Goal: Find specific page/section

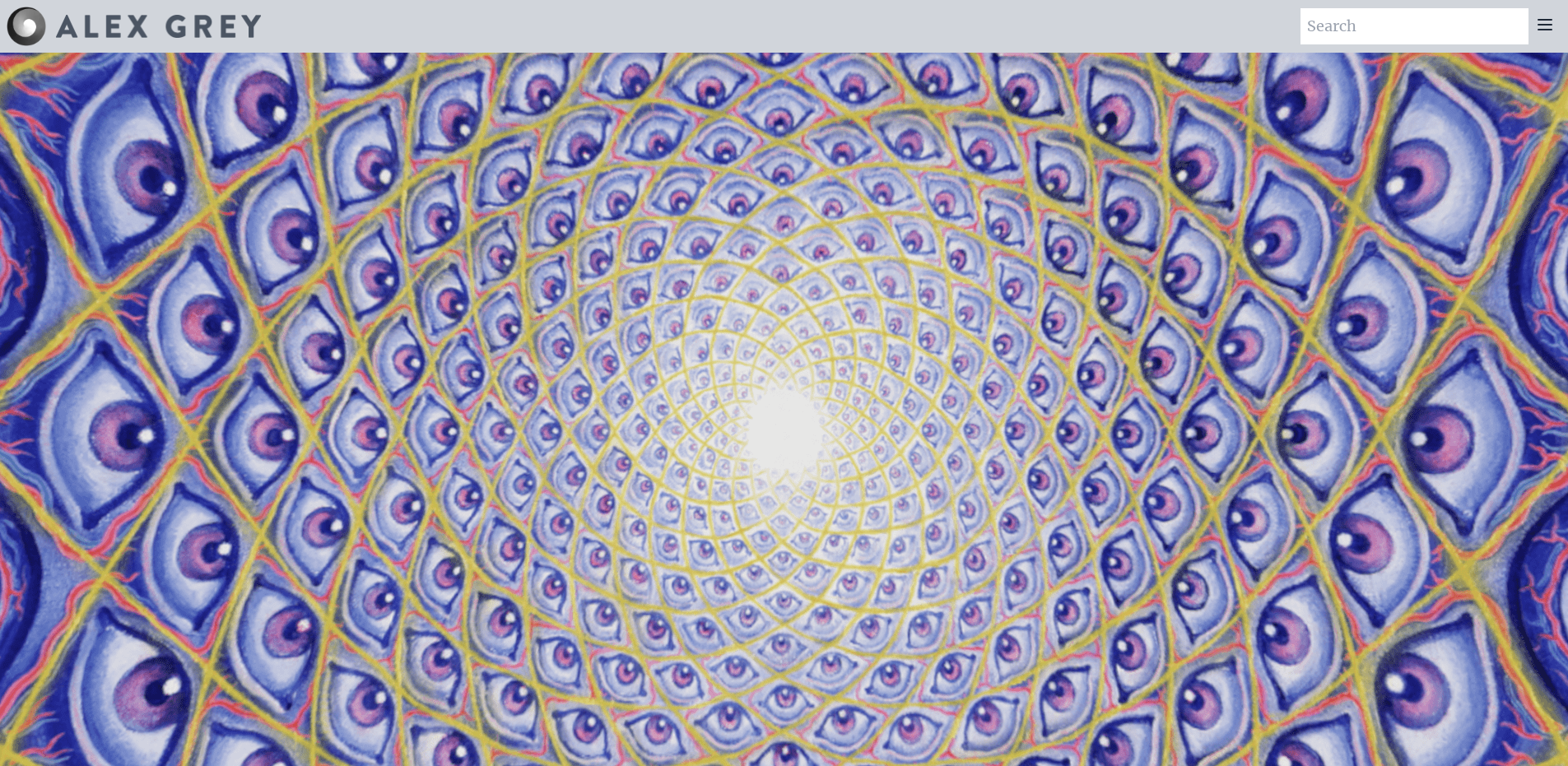
scroll to position [17, 0]
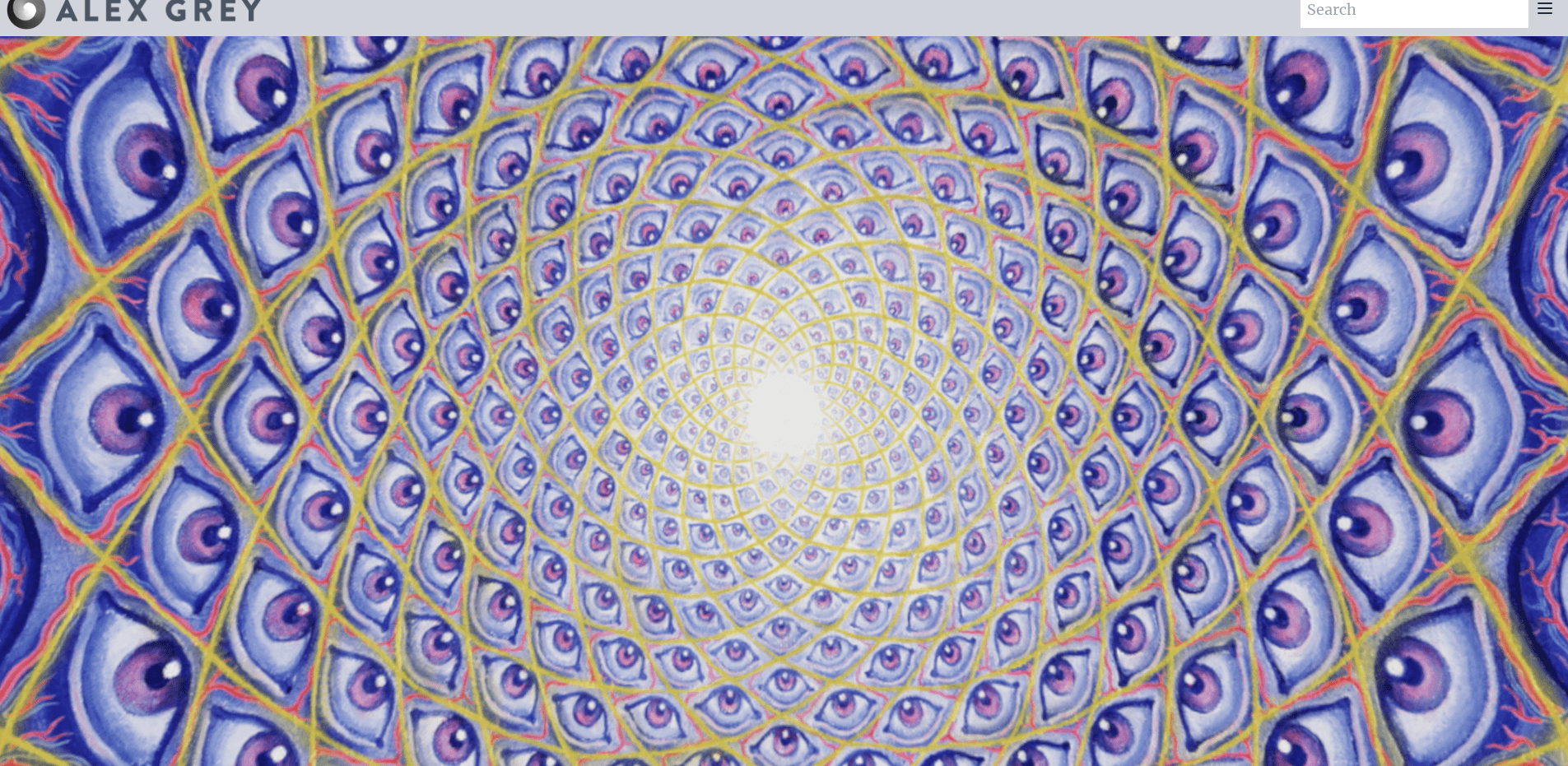
click at [1375, 12] on input "search" at bounding box center [1414, 9] width 228 height 36
type input "sophia greeting card"
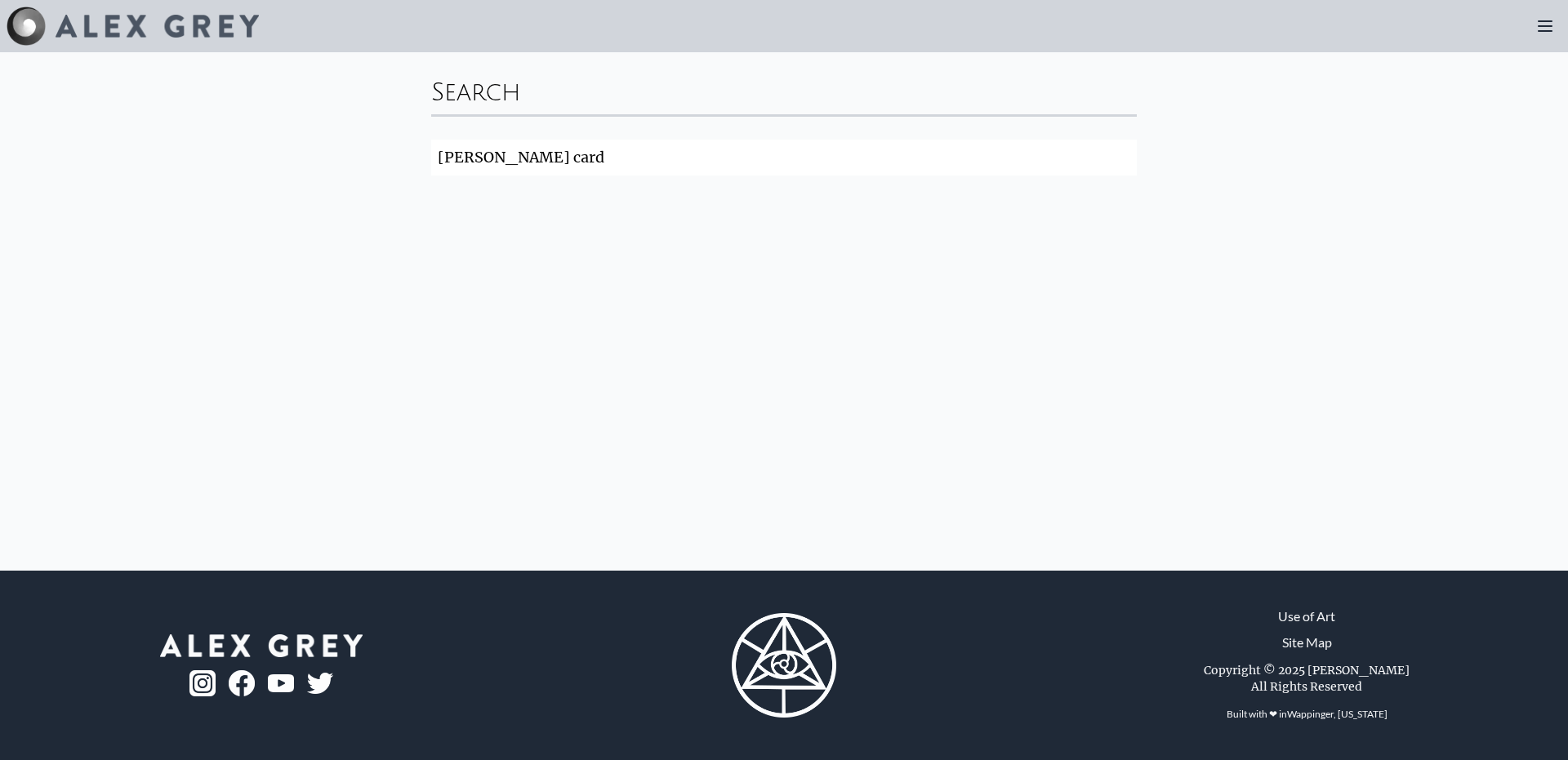
click button "Search" at bounding box center [0, 0] width 0 height 0
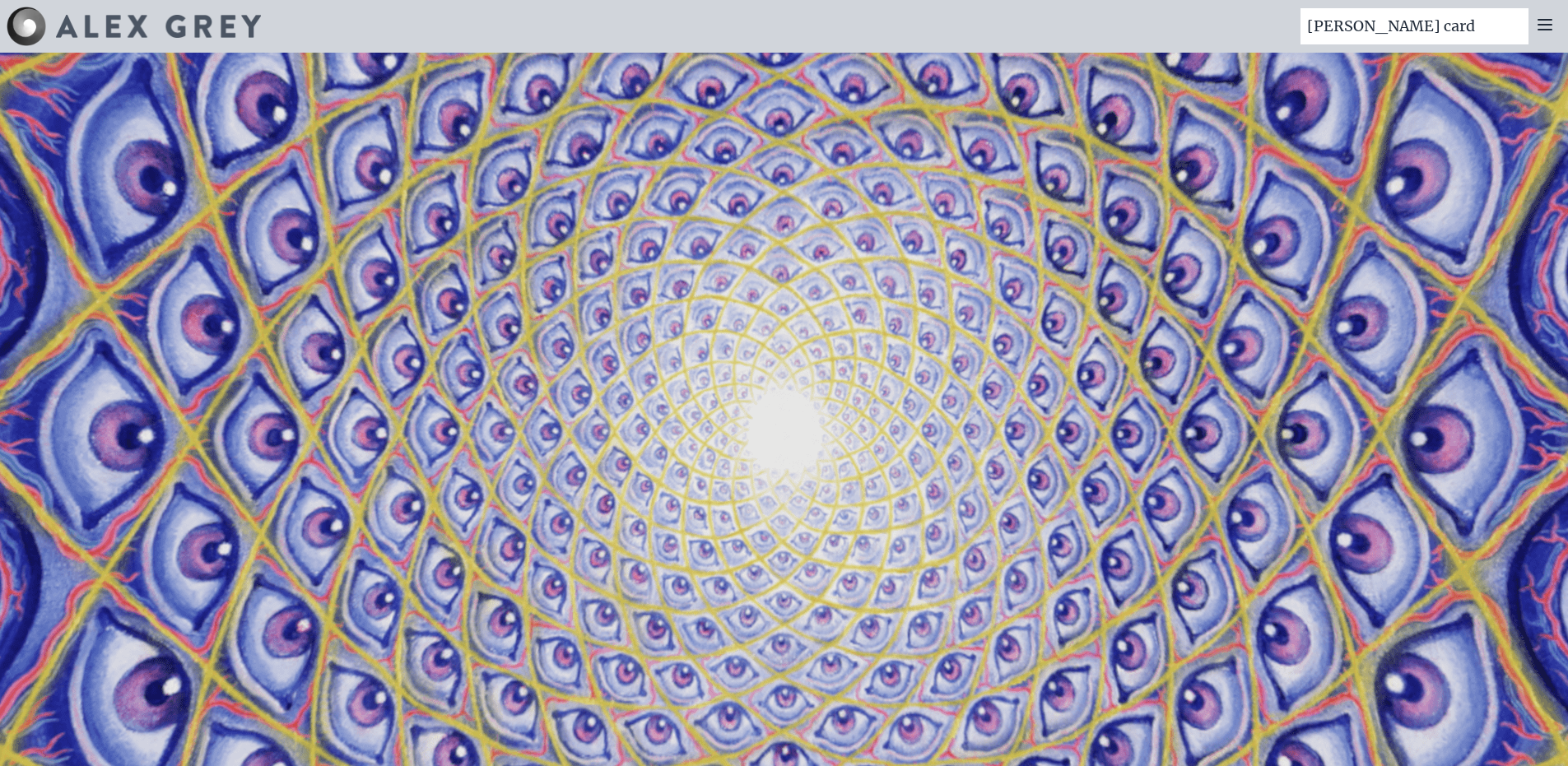
drag, startPoint x: 1483, startPoint y: 27, endPoint x: 1379, endPoint y: 21, distance: 104.2
click at [1379, 21] on input "sophia greeting card" at bounding box center [1414, 26] width 228 height 36
type input "[PERSON_NAME]"
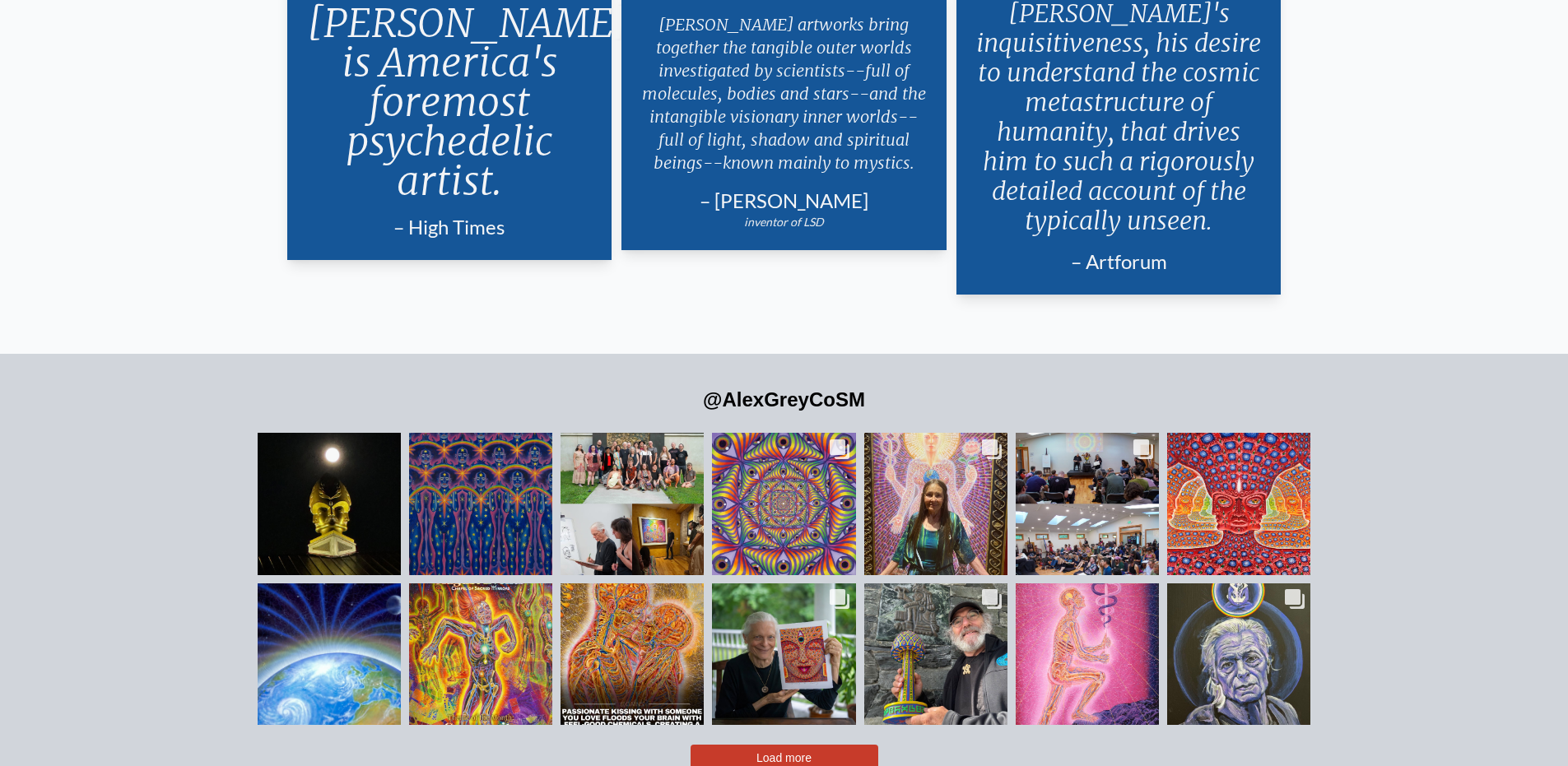
scroll to position [3952, 0]
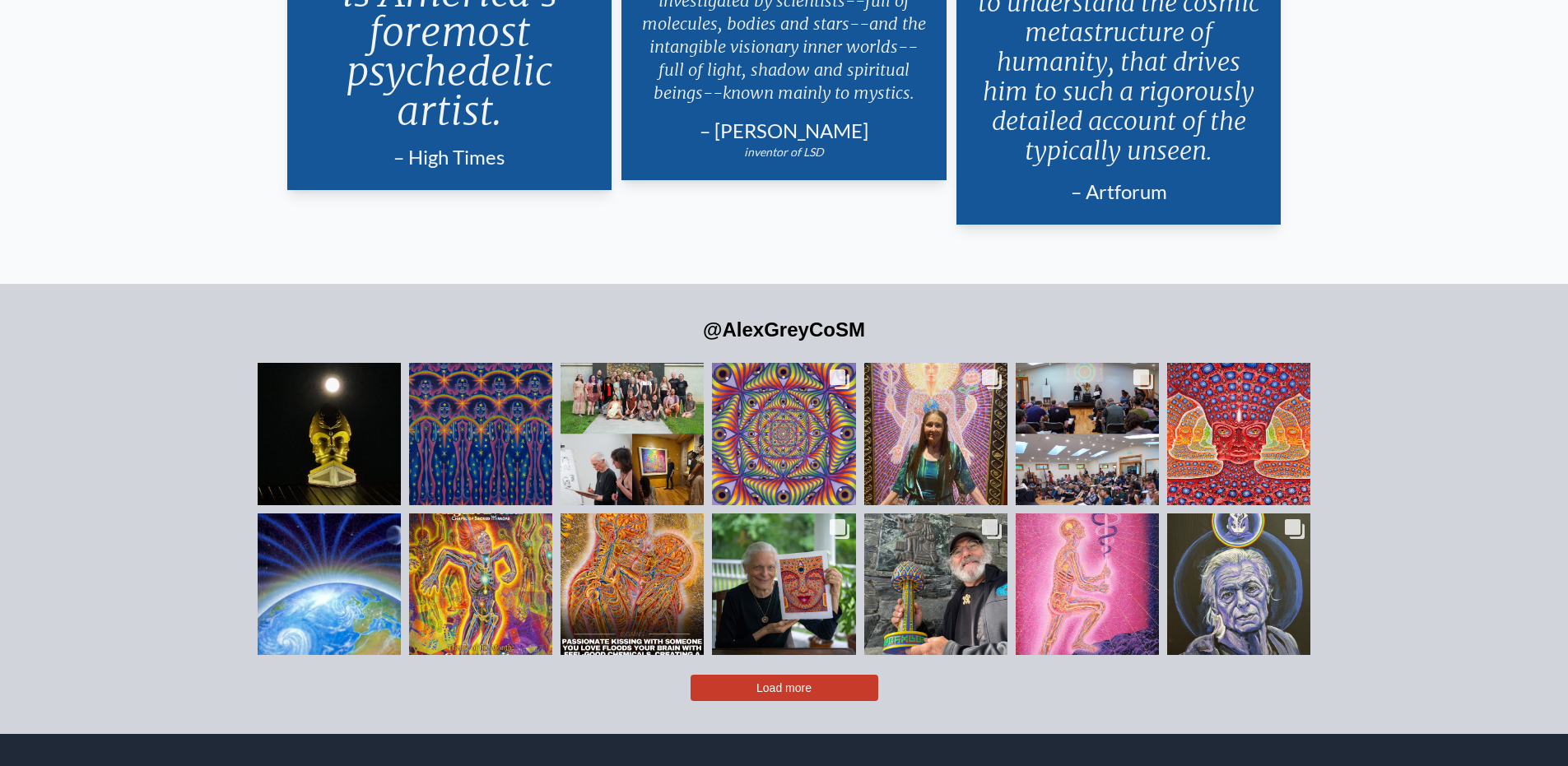
click at [820, 675] on button "Load more" at bounding box center [784, 688] width 188 height 27
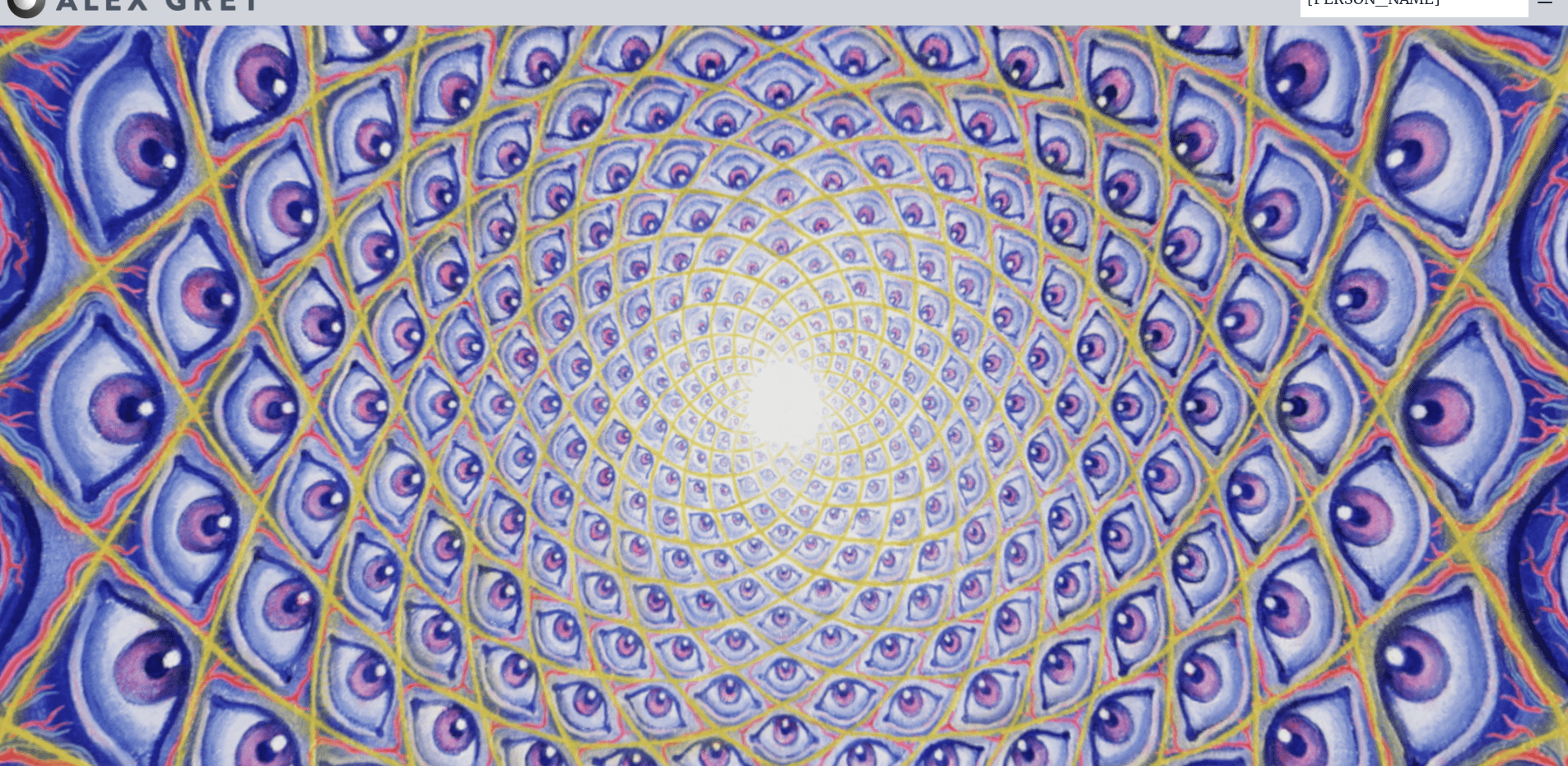
scroll to position [0, 0]
